Goal: Find specific page/section: Find specific page/section

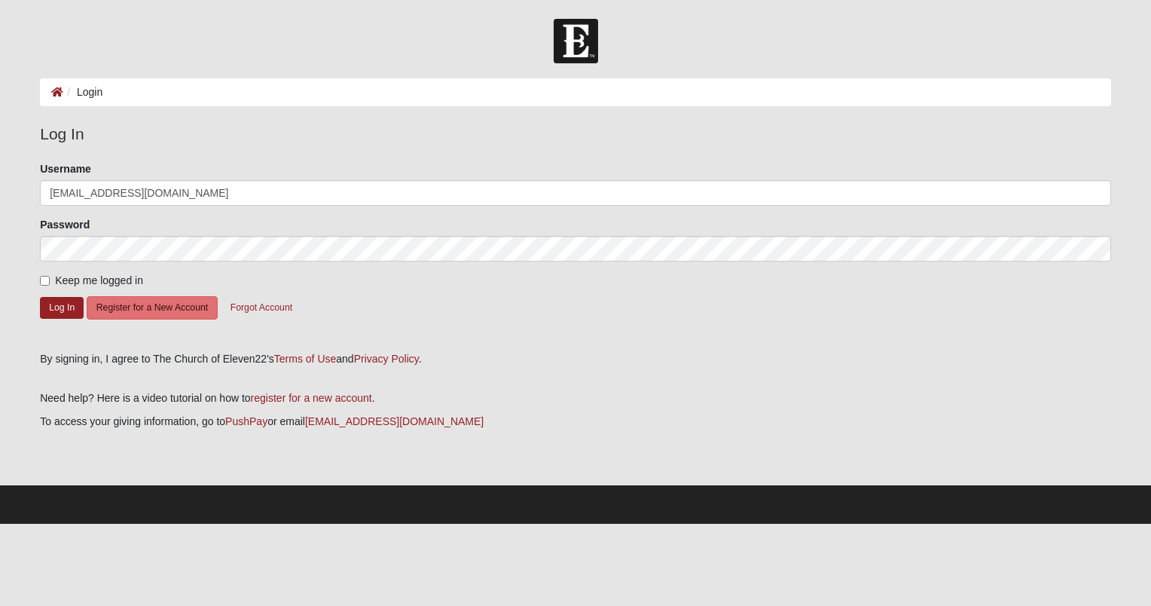
click at [40, 297] on button "Log In" at bounding box center [62, 308] width 44 height 22
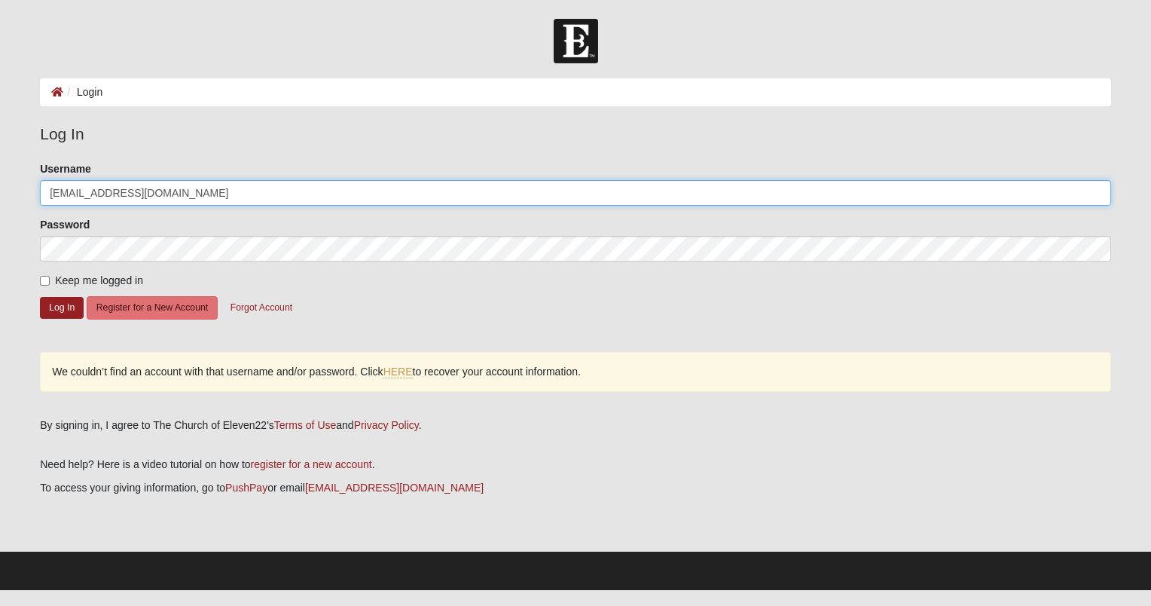
click at [184, 180] on input "[EMAIL_ADDRESS][DOMAIN_NAME]" at bounding box center [576, 193] width 1072 height 26
drag, startPoint x: 179, startPoint y: 196, endPoint x: -3, endPoint y: 185, distance: 182.0
click at [0, 185] on html "Log In Login Login Error Log In Please correct the following: Username abbeylil…" at bounding box center [575, 295] width 1151 height 590
type input "lilie110"
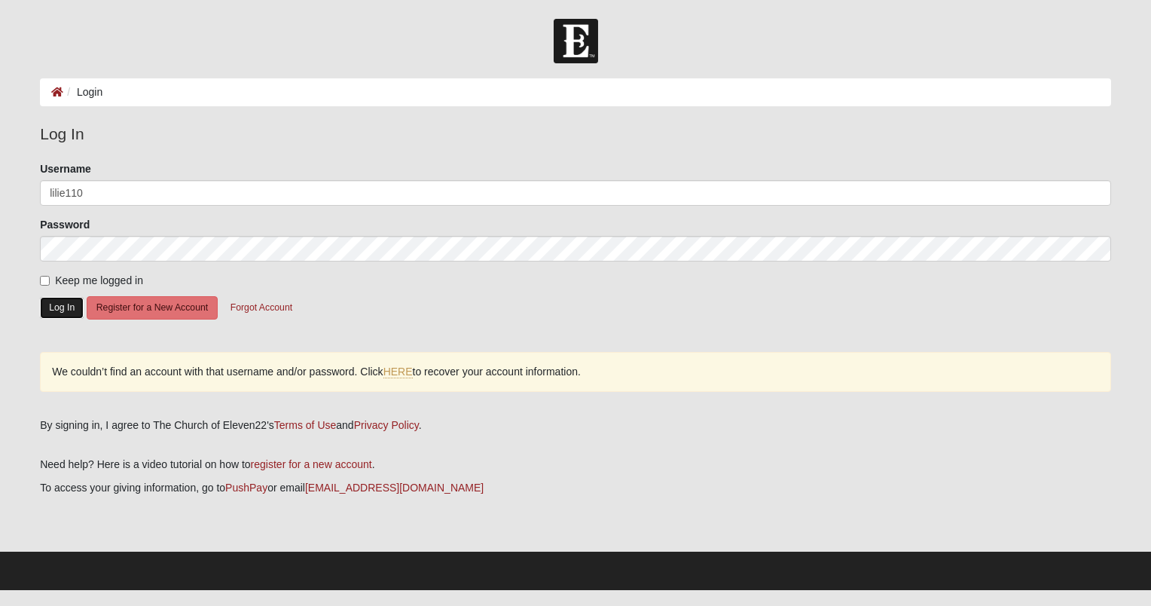
click at [65, 306] on button "Log In" at bounding box center [62, 308] width 44 height 22
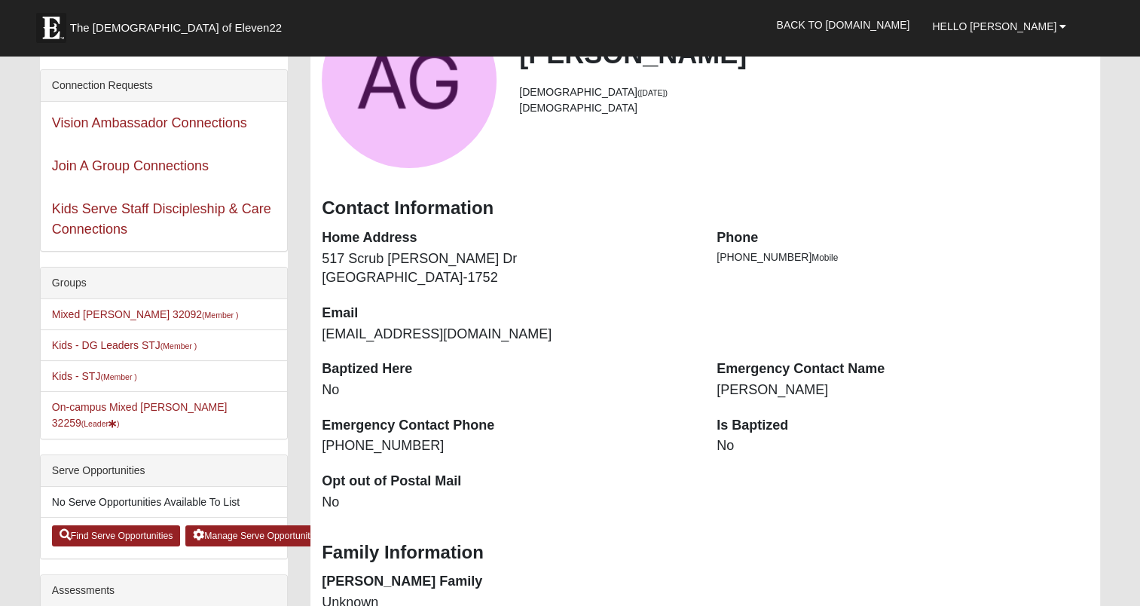
scroll to position [148, 0]
click at [88, 406] on link "On-campus Mixed [PERSON_NAME] 32259 (Leader )" at bounding box center [140, 414] width 176 height 28
